Goal: Navigation & Orientation: Find specific page/section

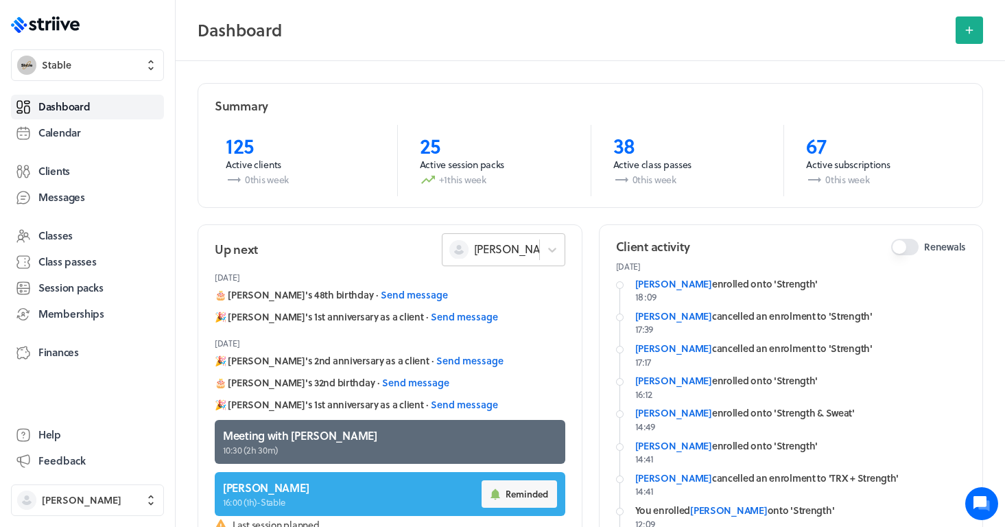
click at [523, 245] on div "[PERSON_NAME]" at bounding box center [490, 249] width 97 height 18
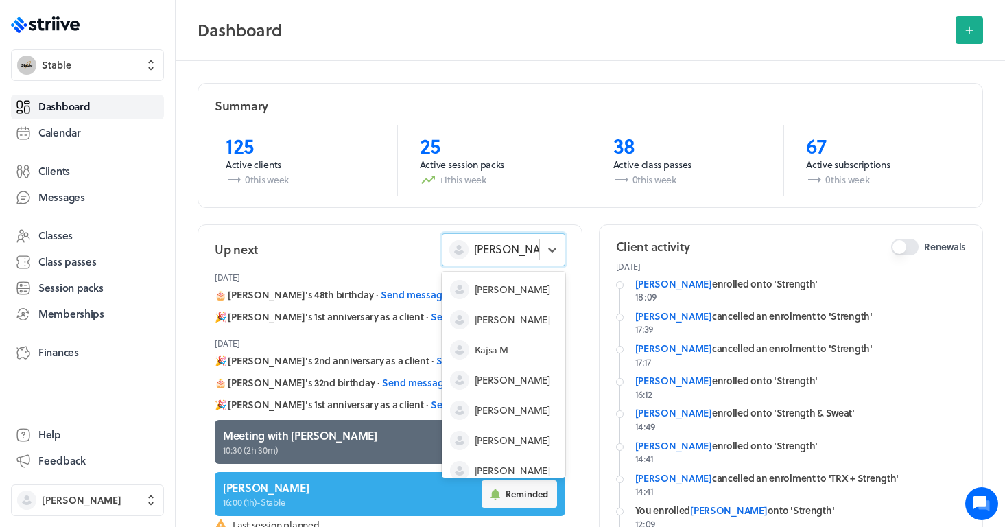
scroll to position [41, 0]
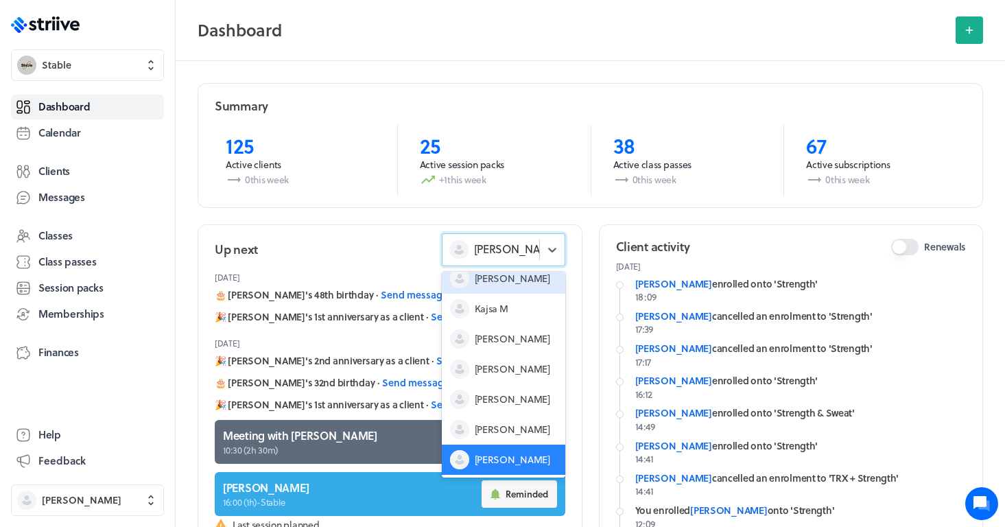
click at [505, 279] on span "[PERSON_NAME]" at bounding box center [512, 279] width 75 height 14
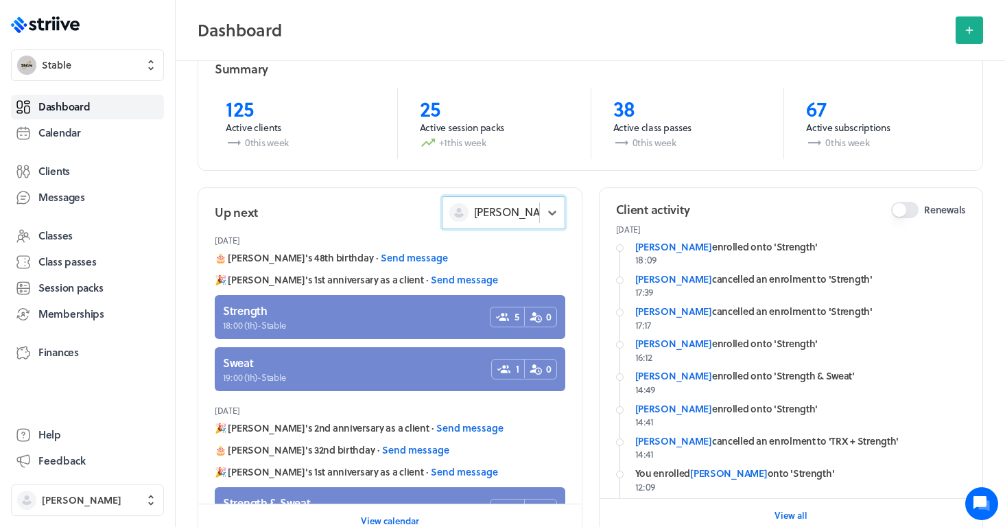
scroll to position [46, 0]
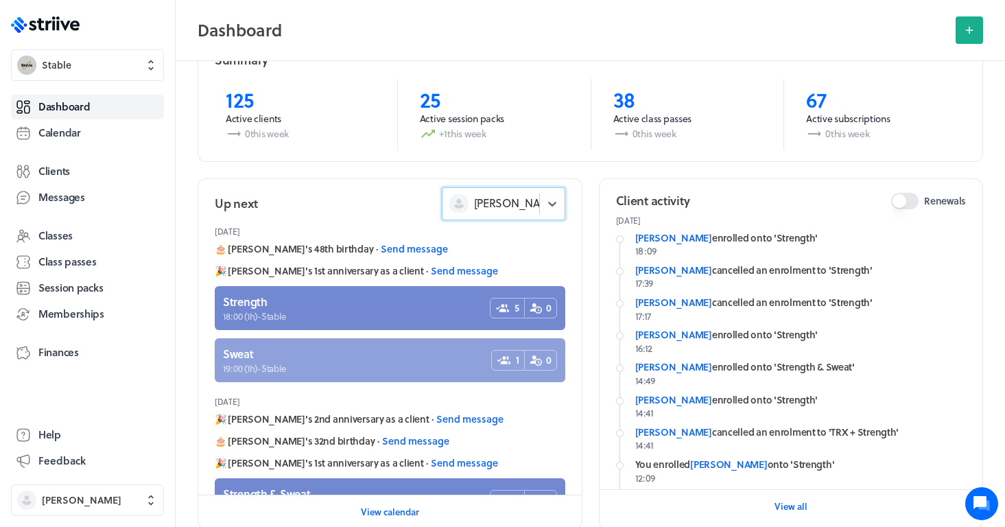
click at [364, 341] on link at bounding box center [390, 360] width 350 height 44
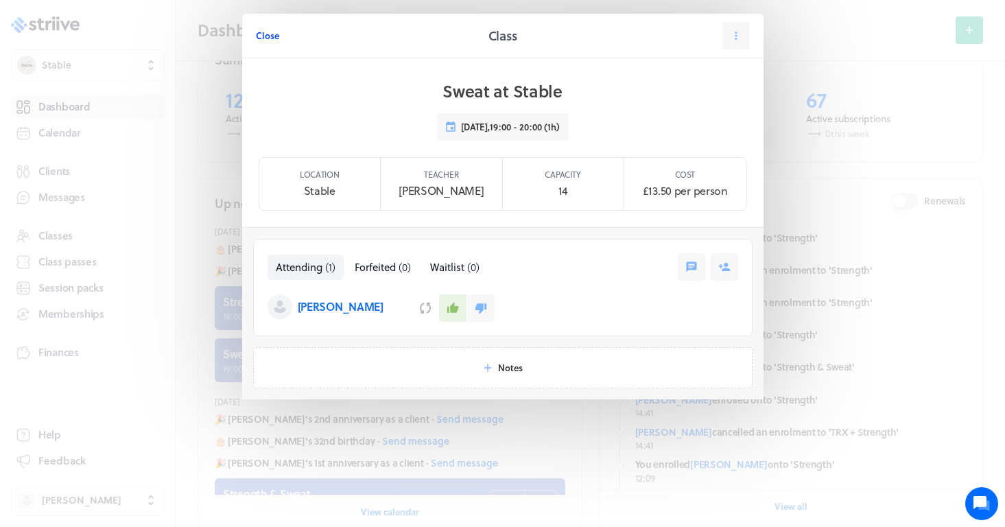
click at [265, 40] on span "Close" at bounding box center [267, 35] width 23 height 12
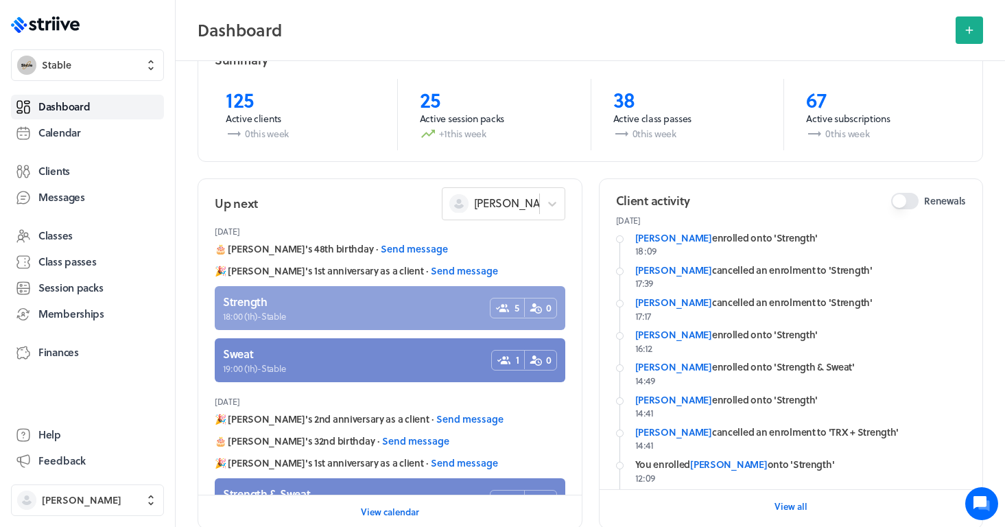
click at [299, 317] on link at bounding box center [390, 308] width 350 height 44
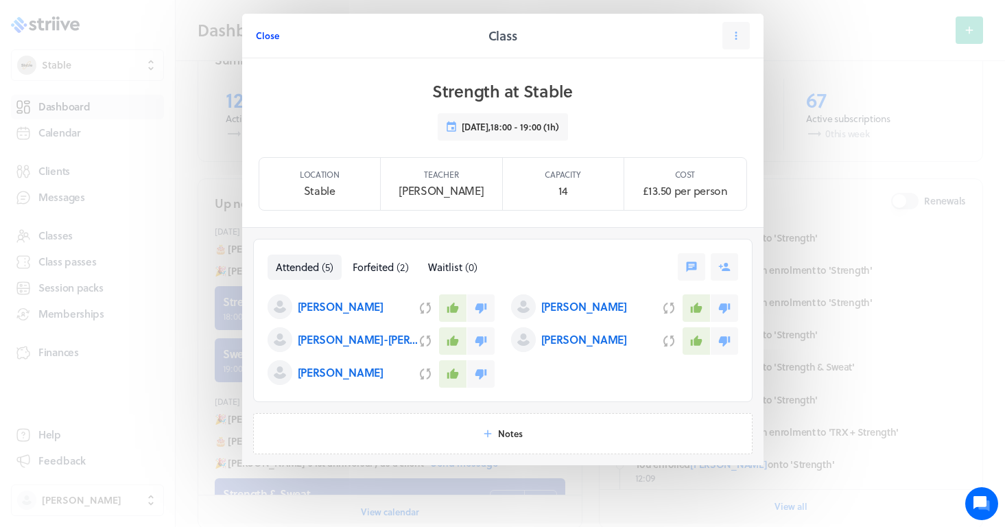
click at [274, 33] on span "Close" at bounding box center [267, 35] width 23 height 12
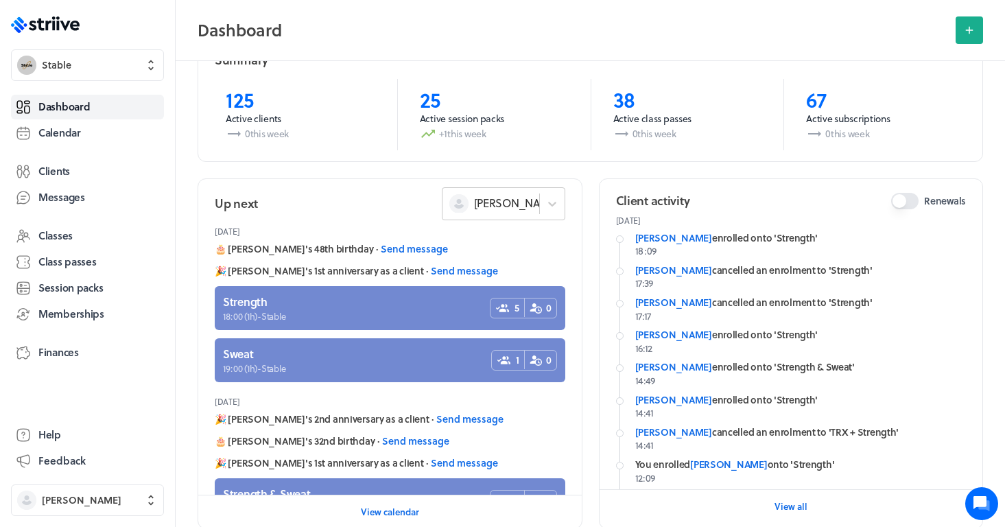
scroll to position [0, 0]
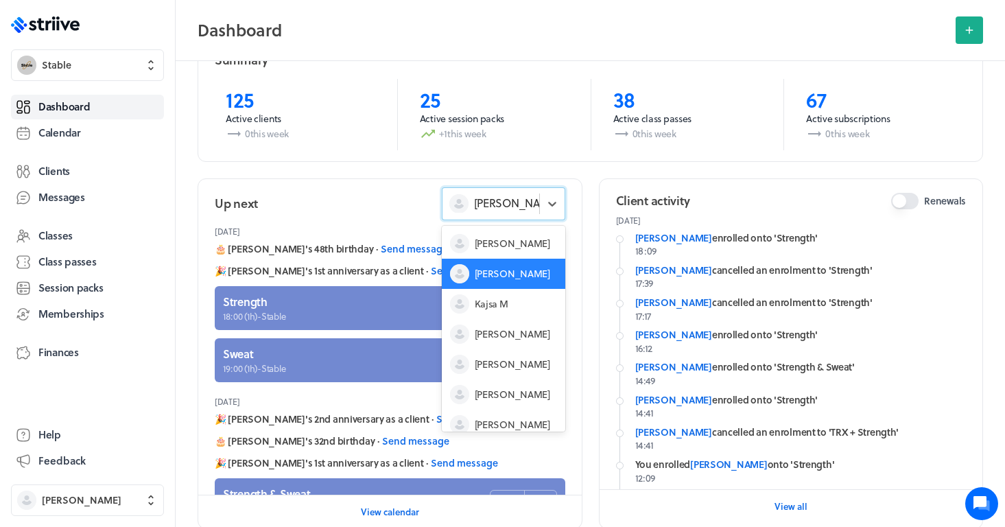
click at [532, 213] on div "[PERSON_NAME]" at bounding box center [503, 203] width 123 height 33
click at [491, 310] on span "Kajsa M" at bounding box center [492, 304] width 34 height 14
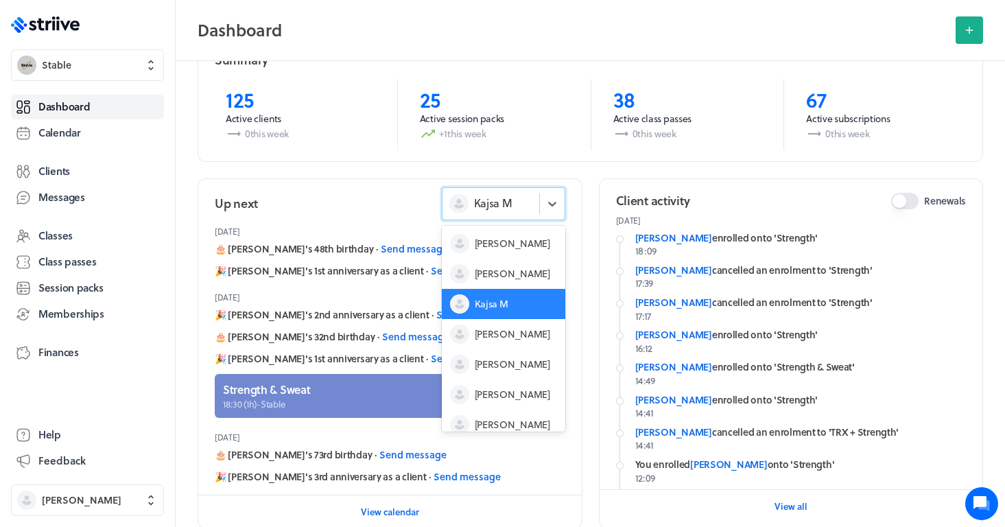
click at [520, 191] on div "Kajsa M" at bounding box center [503, 203] width 123 height 33
click at [494, 243] on span "[PERSON_NAME]" at bounding box center [512, 244] width 75 height 14
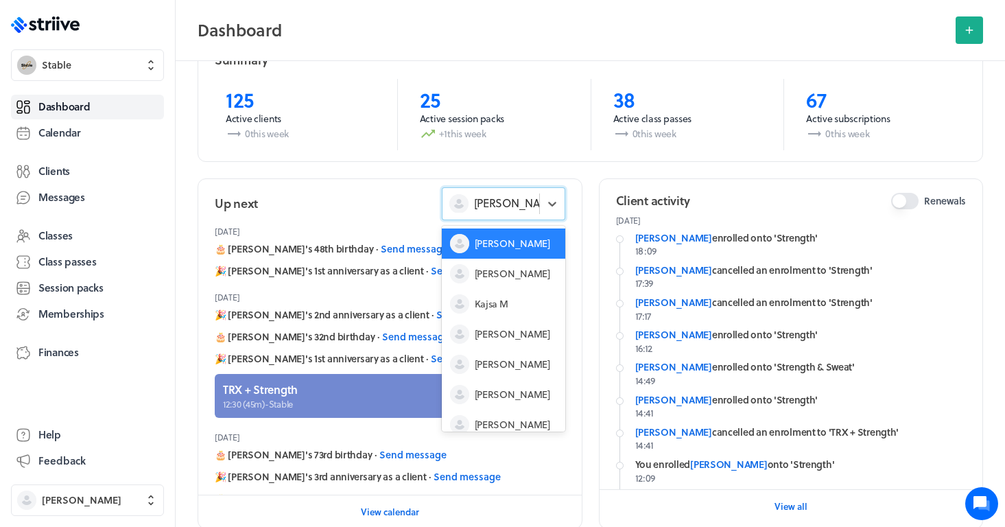
click at [511, 202] on div "[PERSON_NAME]" at bounding box center [490, 203] width 97 height 18
click at [490, 375] on div "[PERSON_NAME]" at bounding box center [503, 364] width 123 height 30
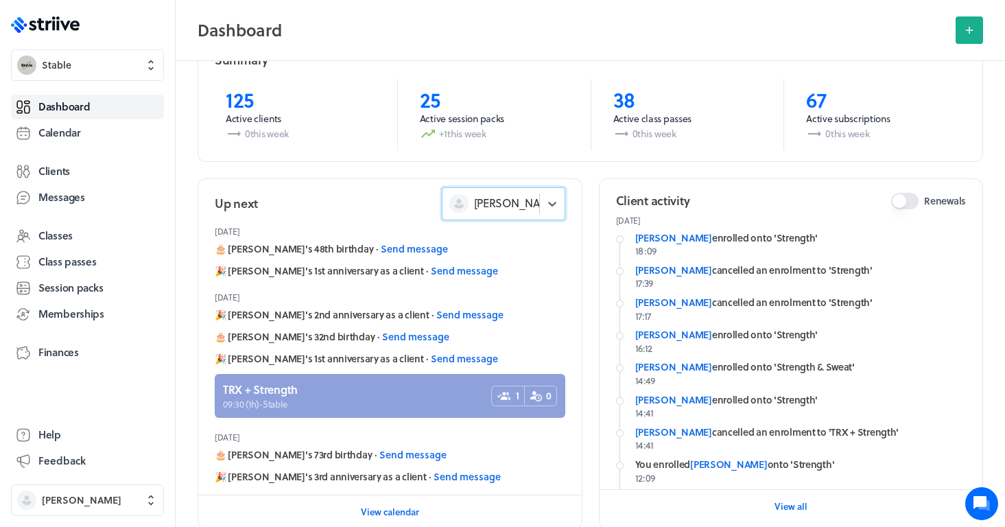
click at [411, 394] on link at bounding box center [390, 396] width 350 height 44
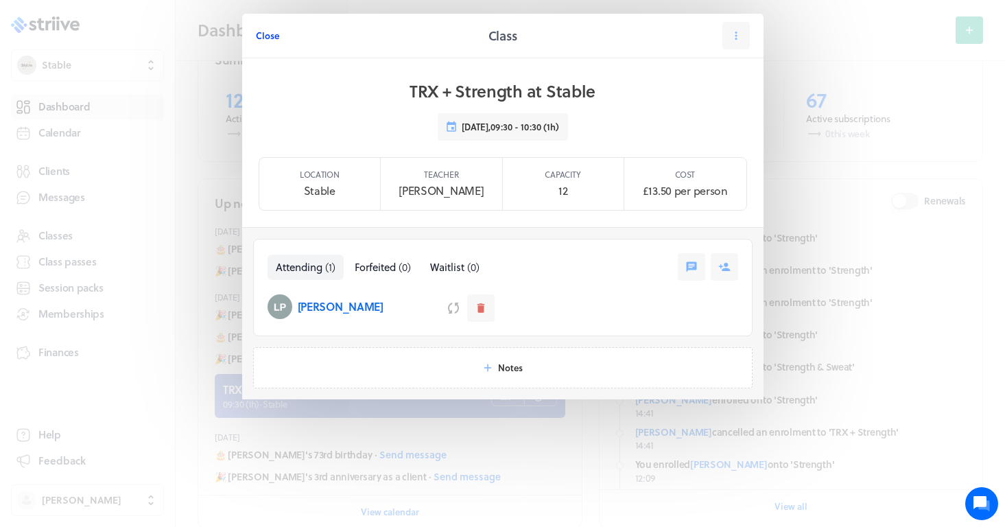
click at [264, 35] on span "Close" at bounding box center [267, 35] width 23 height 12
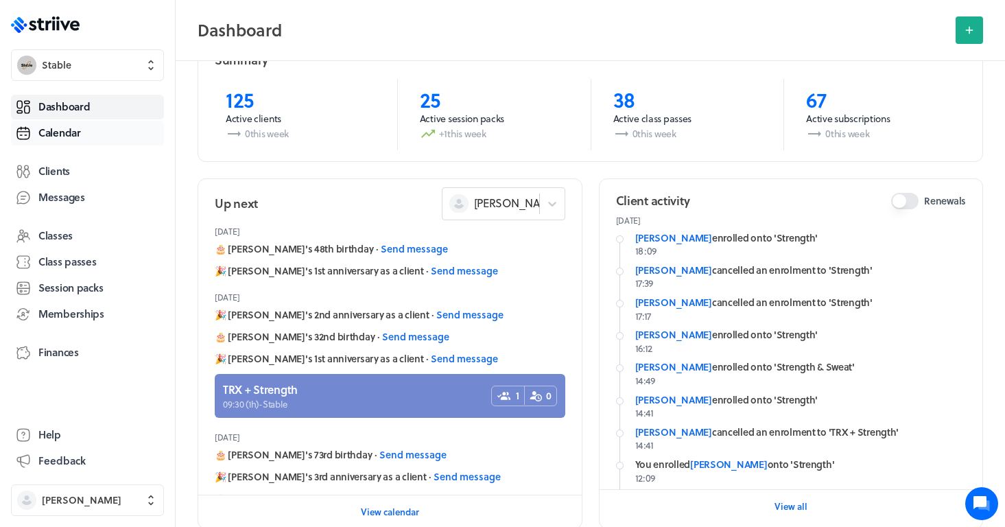
click at [75, 136] on span "Calendar" at bounding box center [59, 132] width 43 height 14
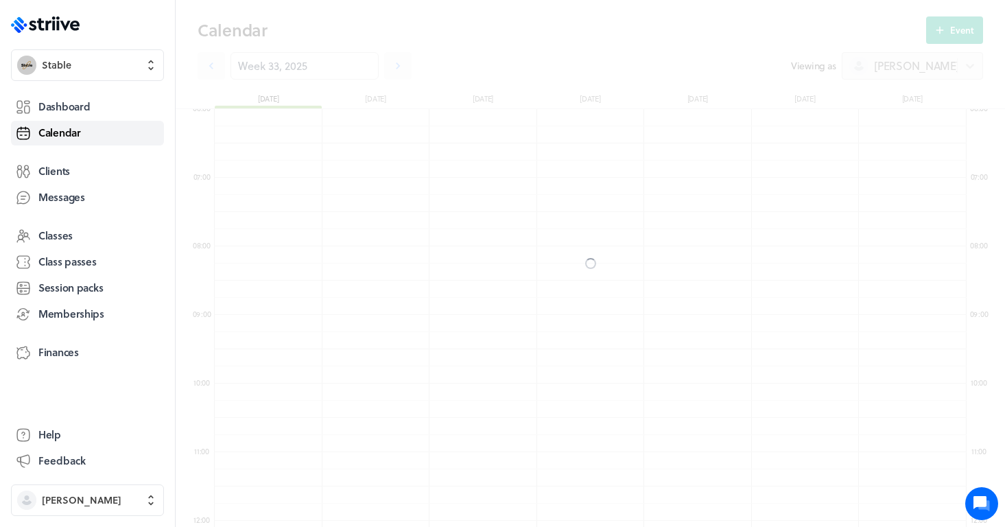
scroll to position [1646, 752]
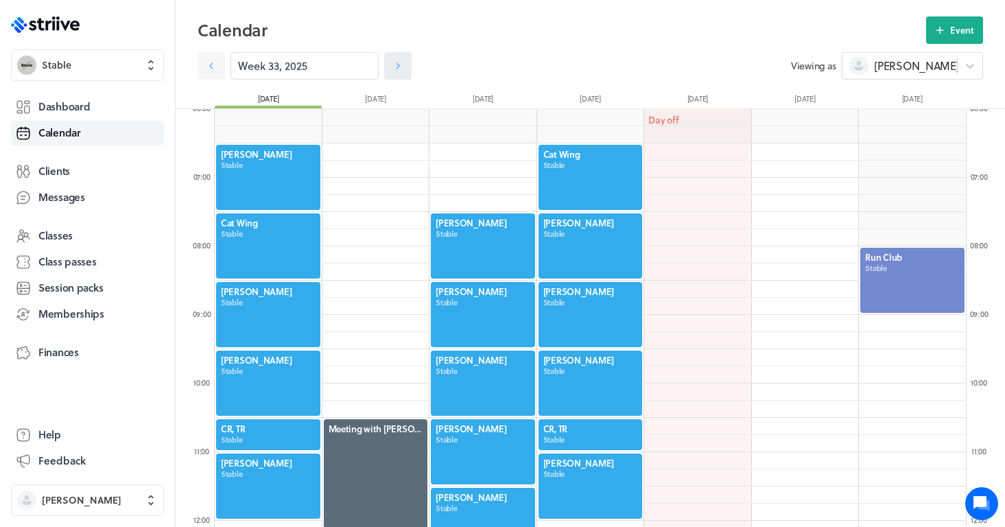
click at [403, 62] on icon at bounding box center [398, 66] width 14 height 14
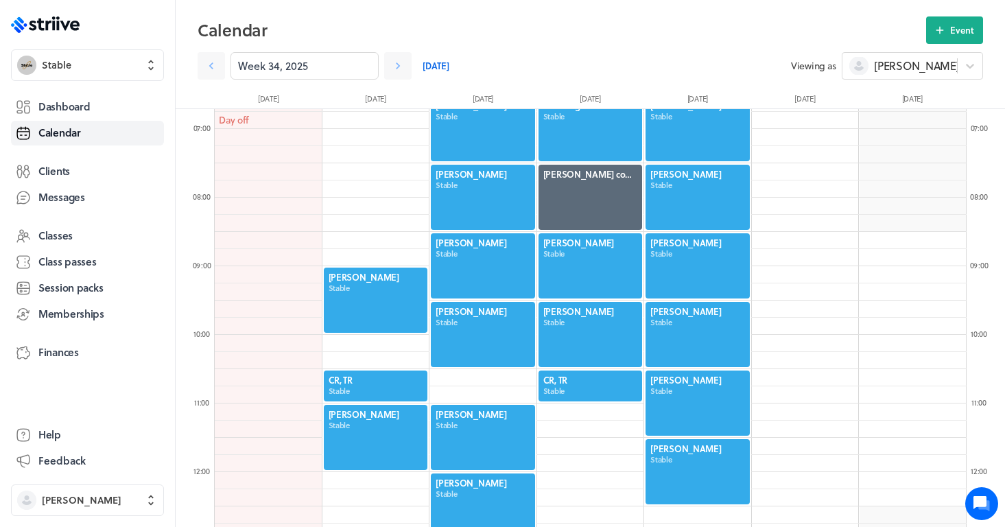
scroll to position [466, 0]
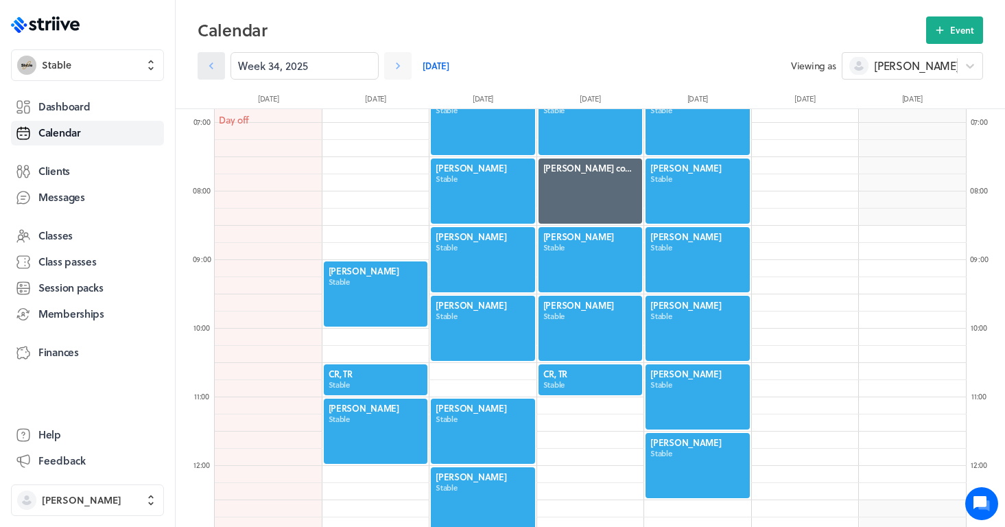
click at [215, 64] on icon at bounding box center [211, 66] width 14 height 14
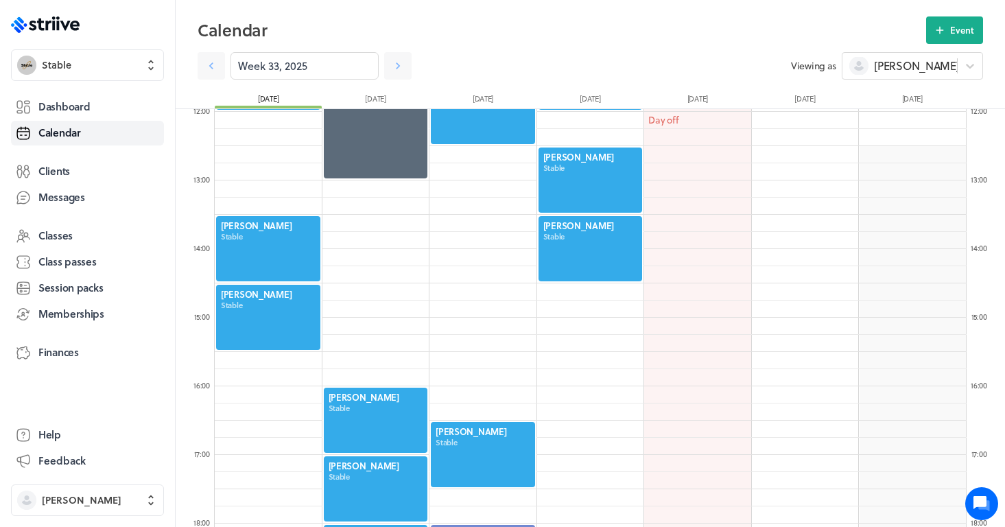
scroll to position [815, 0]
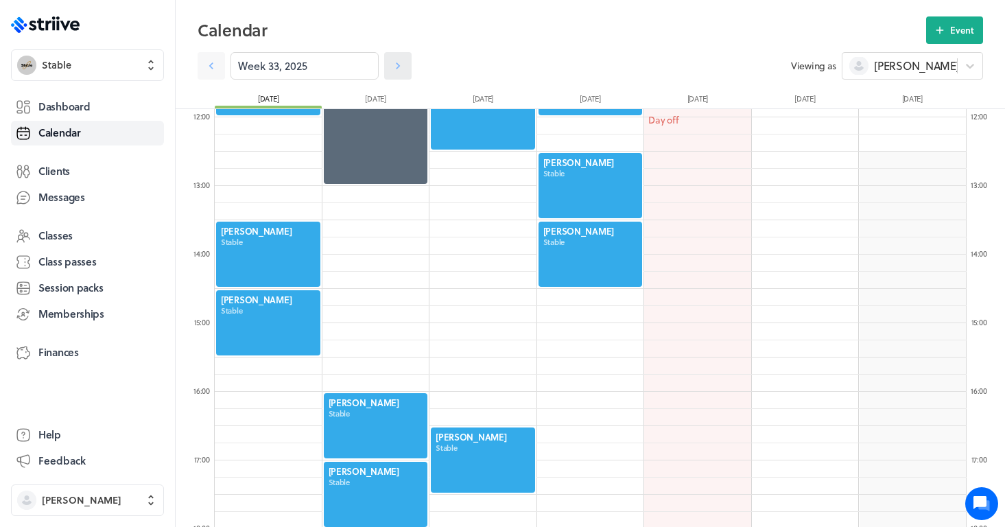
click at [393, 68] on icon at bounding box center [398, 66] width 14 height 14
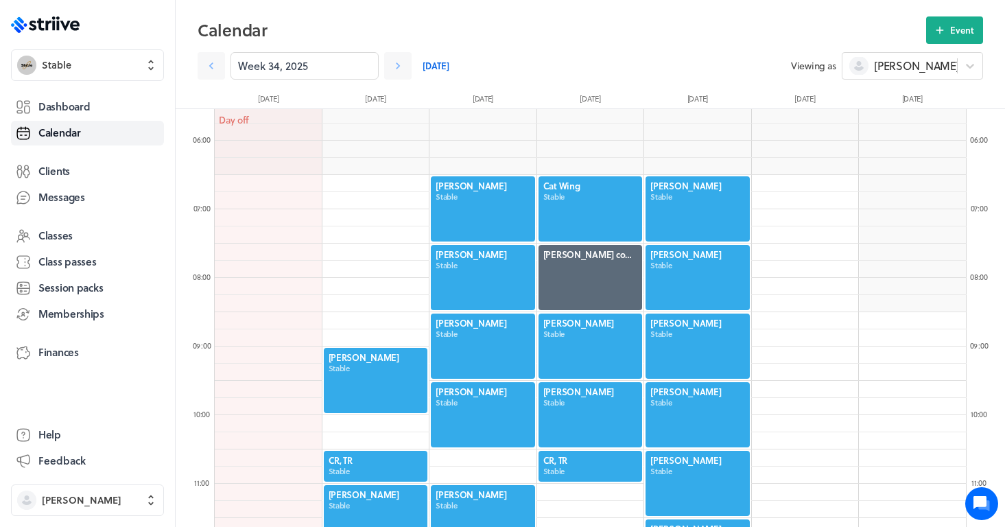
scroll to position [382, 0]
